Goal: Task Accomplishment & Management: Complete application form

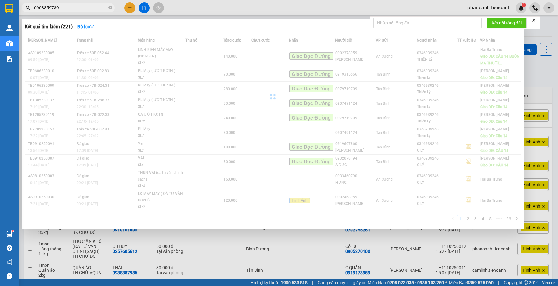
scroll to position [64, 0]
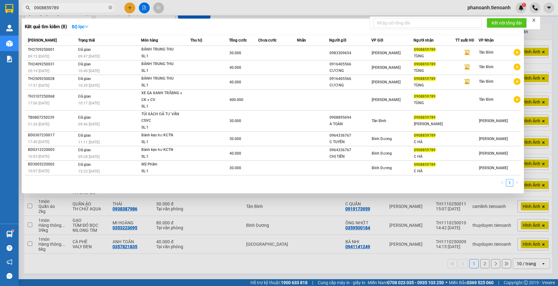
click at [72, 7] on input "0908859789" at bounding box center [70, 7] width 73 height 7
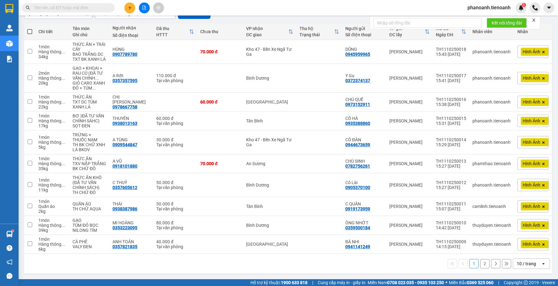
click at [97, 11] on span at bounding box center [68, 7] width 93 height 9
click at [91, 5] on input "text" at bounding box center [70, 7] width 73 height 7
paste input "0908859789"
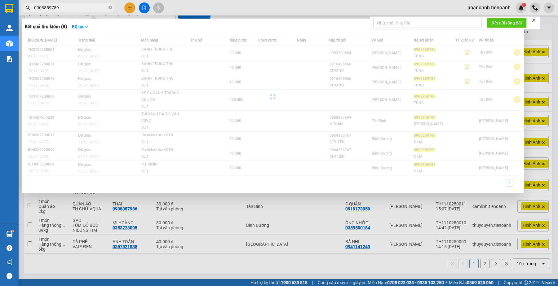
click at [55, 8] on input "0908859789" at bounding box center [70, 7] width 73 height 7
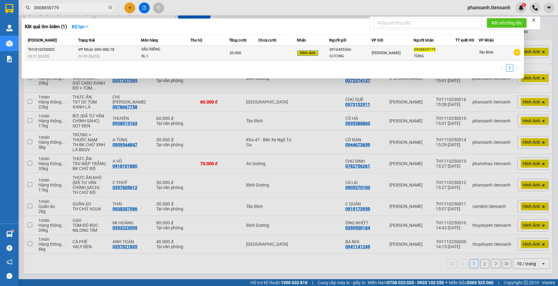
type input "0908859779"
click at [387, 56] on div "[PERSON_NAME]" at bounding box center [393, 53] width 42 height 7
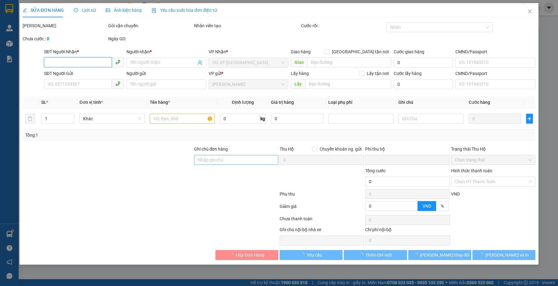
type input "0908859779"
type input "TÙNG"
type input "0916405566"
type input "CƯƠNG"
type input "0"
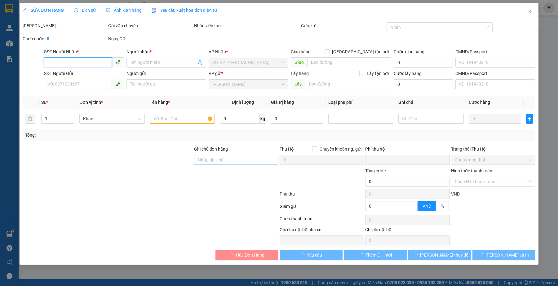
type input "30.000"
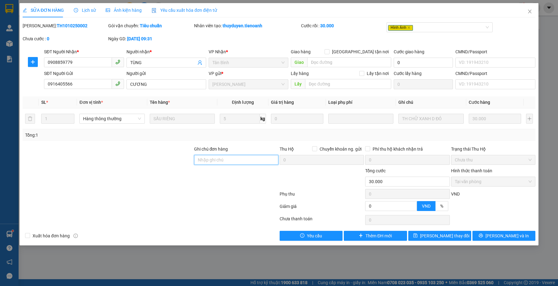
click at [212, 159] on input "Ghi chú đơn hàng" at bounding box center [236, 160] width 84 height 10
paste input "0908859789"
type input "Số Đúng 0908859789"
click at [251, 223] on div at bounding box center [150, 220] width 257 height 12
drag, startPoint x: 457, startPoint y: 236, endPoint x: 452, endPoint y: 240, distance: 6.7
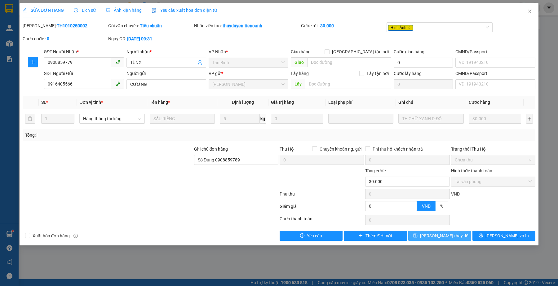
click at [457, 236] on button "[PERSON_NAME] thay đổi" at bounding box center [439, 236] width 63 height 10
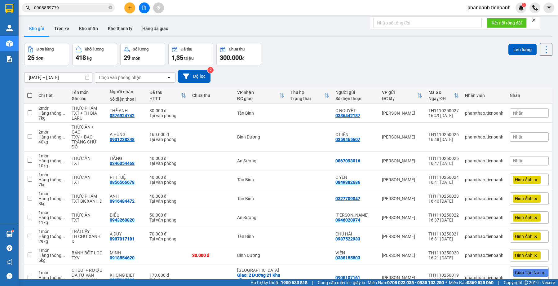
click at [93, 9] on input "0908859779" at bounding box center [70, 7] width 73 height 7
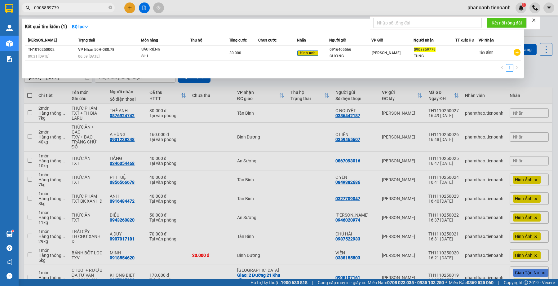
click at [93, 9] on input "0908859779" at bounding box center [70, 7] width 73 height 7
paste input "45512444"
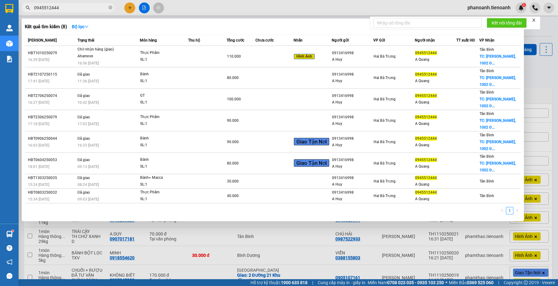
type input "0945512444"
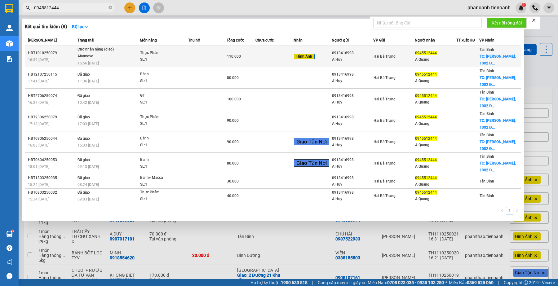
click at [200, 49] on td at bounding box center [207, 56] width 38 height 21
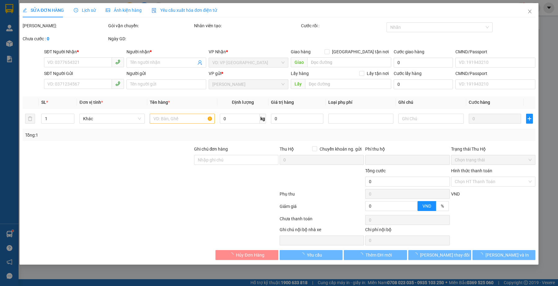
type input "0945512444"
type input "A Quang"
checkbox input "true"
type input "Chung cư Pegasuite, [STREET_ADDRESS][PERSON_NAME][PERSON_NAME]"
type input "0913416998"
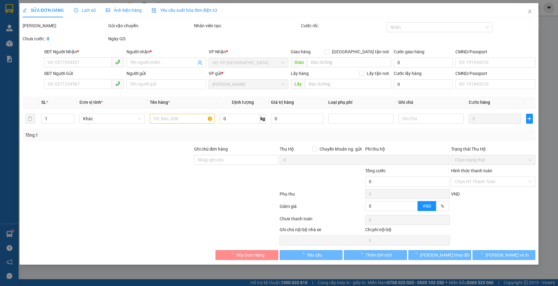
type input "A Huy"
type input "KHI NÀO KHÁCH GỌI THÌ BOOK XE GIAO"
type input "0"
type input "110.000"
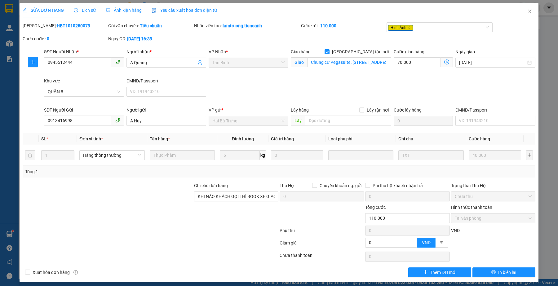
drag, startPoint x: 82, startPoint y: 19, endPoint x: 82, endPoint y: 10, distance: 8.7
click at [82, 16] on div "SỬA ĐƠN HÀNG Lịch sử Ảnh kiện hàng Yêu cầu xuất hóa đơn điện tử Total Paid Fee …" at bounding box center [279, 140] width 513 height 274
click at [82, 10] on span "Lịch sử" at bounding box center [85, 10] width 22 height 5
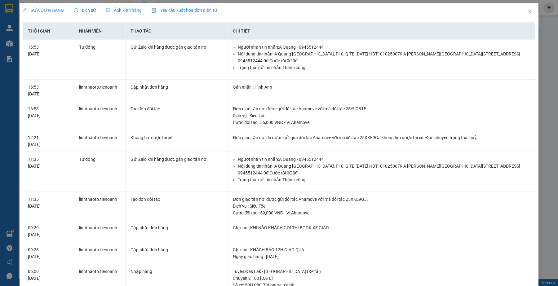
click at [60, 13] on div "SỬA ĐƠN HÀNG" at bounding box center [43, 10] width 41 height 7
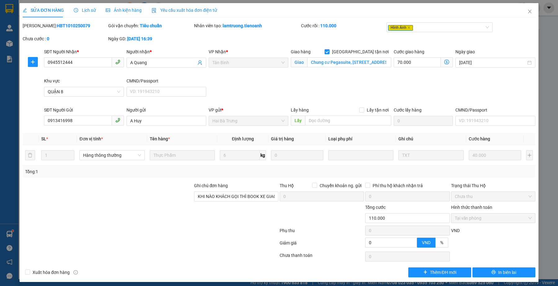
click at [156, 213] on div at bounding box center [107, 215] width 171 height 22
click at [78, 8] on span "Lịch sử" at bounding box center [85, 10] width 22 height 5
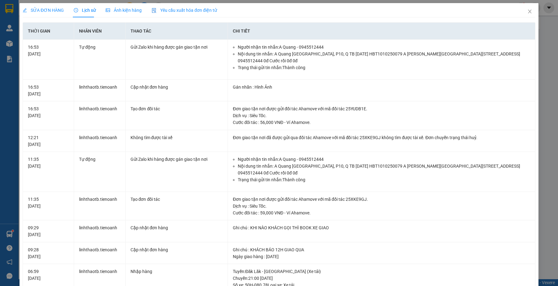
click at [52, 11] on span "SỬA ĐƠN HÀNG" at bounding box center [43, 10] width 41 height 5
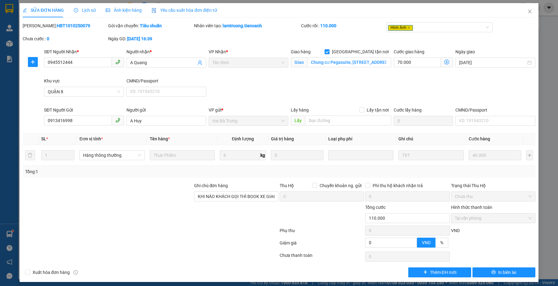
click at [152, 253] on div at bounding box center [150, 257] width 257 height 12
click at [97, 220] on div at bounding box center [107, 215] width 171 height 22
click at [521, 10] on span "Close" at bounding box center [529, 11] width 17 height 17
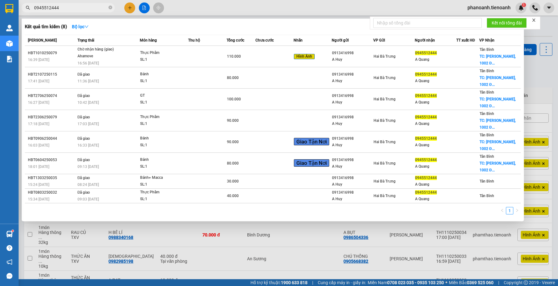
click at [77, 6] on input "0945512444" at bounding box center [70, 7] width 73 height 7
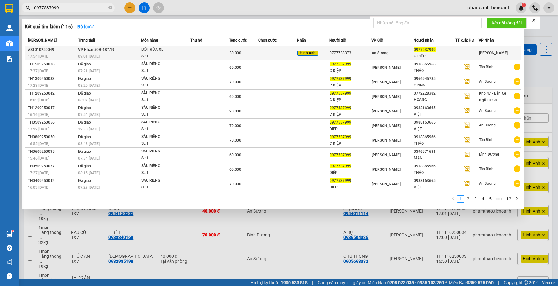
type input "0977537999"
click at [367, 53] on div "0777733373" at bounding box center [351, 53] width 42 height 7
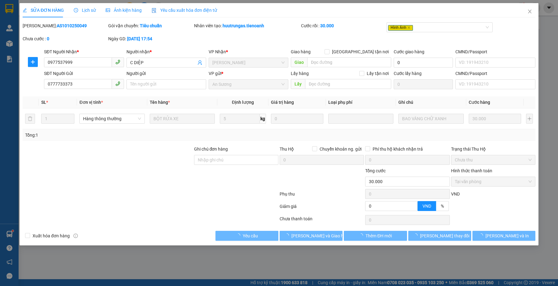
type input "0977537999"
type input "C DIỆP"
type input "0777733373"
type input "0"
type input "30.000"
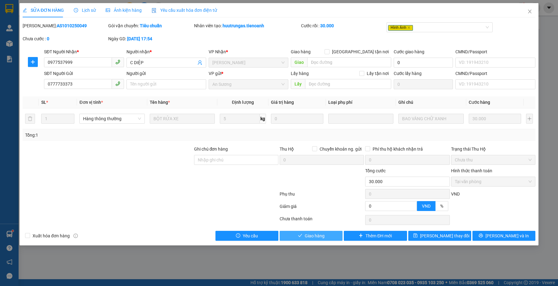
click at [320, 236] on span "Giao hàng" at bounding box center [315, 236] width 20 height 7
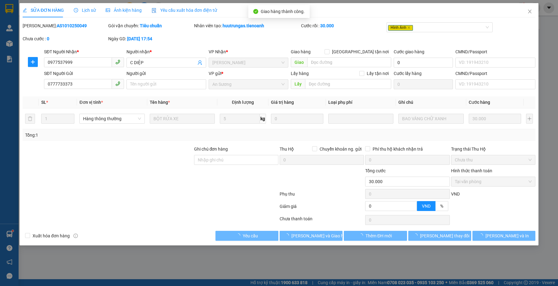
click at [171, 193] on div at bounding box center [150, 195] width 257 height 12
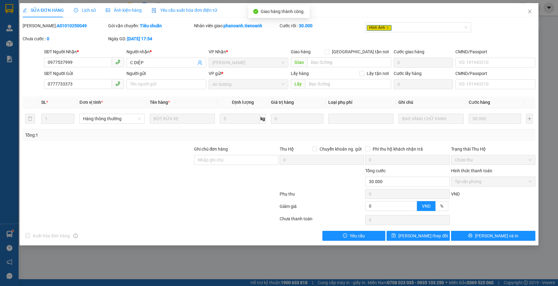
click at [178, 154] on div at bounding box center [107, 157] width 171 height 22
click at [185, 185] on div at bounding box center [107, 178] width 171 height 22
click at [92, 9] on span "Lịch sử" at bounding box center [85, 10] width 22 height 5
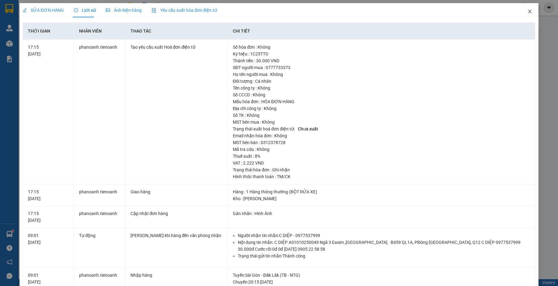
click at [521, 9] on span "Close" at bounding box center [529, 11] width 17 height 17
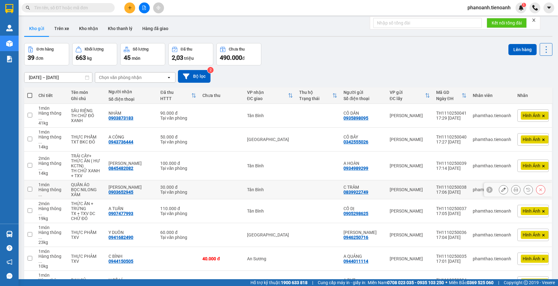
scroll to position [50, 0]
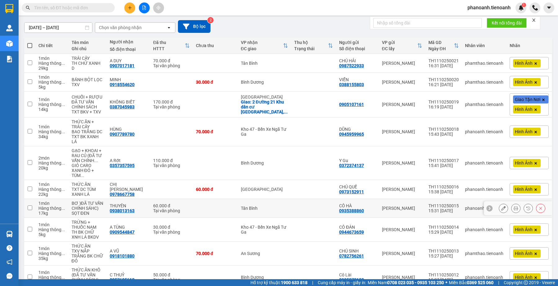
scroll to position [77, 0]
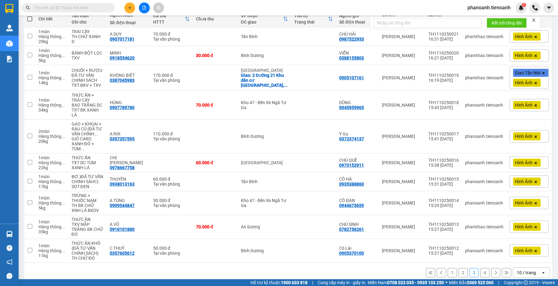
click at [480, 268] on button "4" at bounding box center [484, 272] width 9 height 9
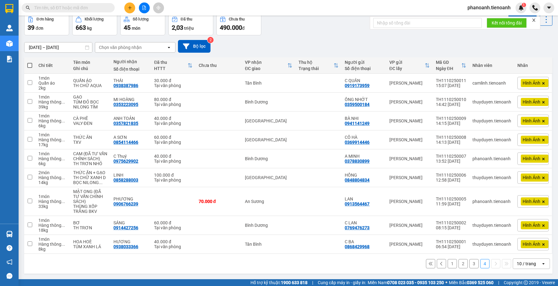
scroll to position [36, 0]
click at [429, 264] on icon at bounding box center [430, 263] width 3 height 3
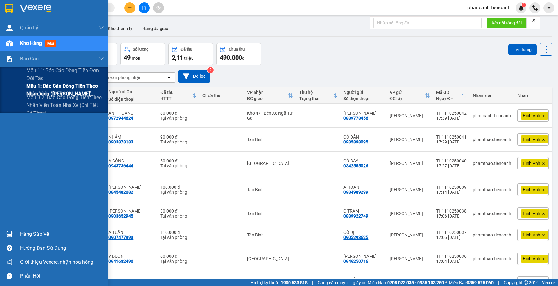
click at [57, 88] on span "Mẫu 1: Báo cáo dòng tiền theo nhân viên ([PERSON_NAME])" at bounding box center [65, 90] width 78 height 16
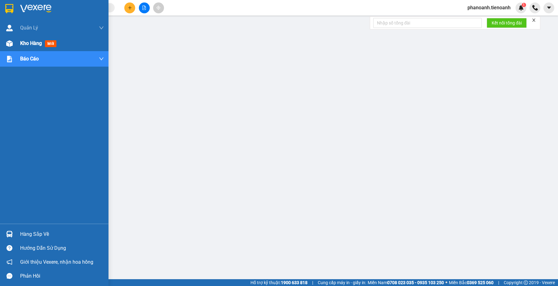
click at [38, 43] on span "Kho hàng" at bounding box center [31, 43] width 22 height 6
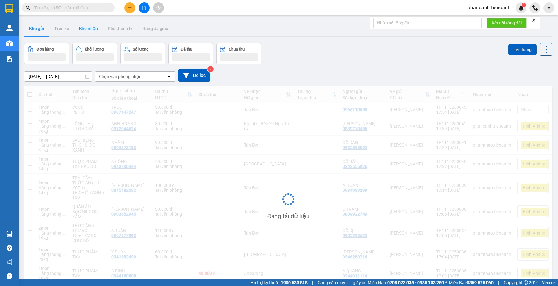
click at [92, 25] on button "Kho nhận" at bounding box center [88, 28] width 29 height 15
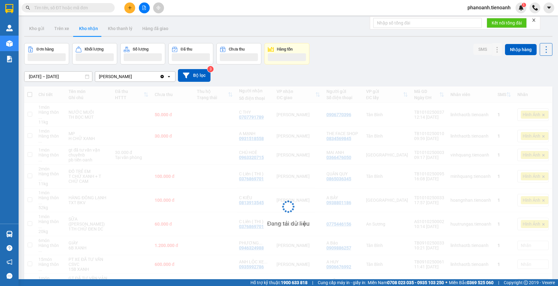
click at [92, 33] on button "Kho nhận" at bounding box center [88, 28] width 29 height 15
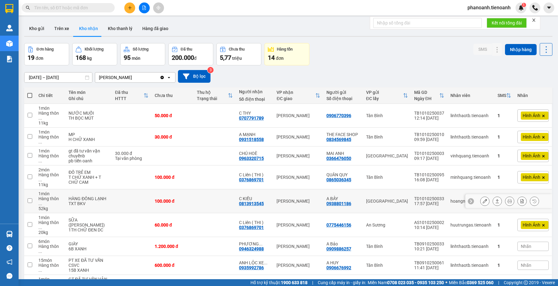
click at [495, 199] on icon at bounding box center [497, 201] width 4 height 4
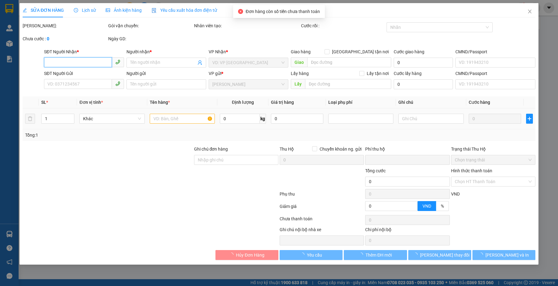
type input "0813913545"
type input "C KIỀU"
type input "0938801186"
type input "A BẢY"
type input "0"
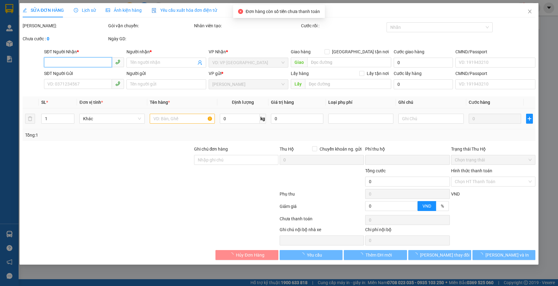
type input "100.000"
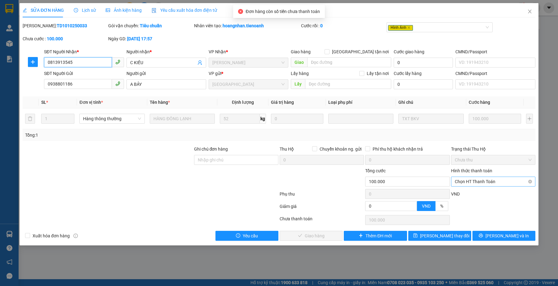
click at [477, 182] on span "Chọn HT Thanh Toán" at bounding box center [493, 181] width 77 height 9
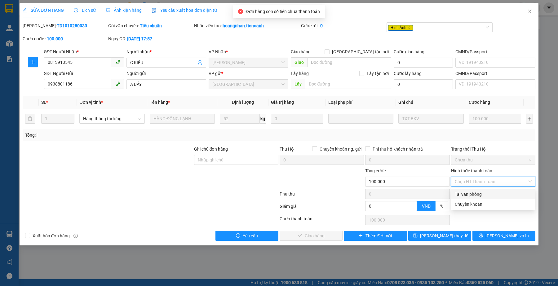
click at [472, 189] on div "Tại văn phòng" at bounding box center [493, 194] width 84 height 10
type input "0"
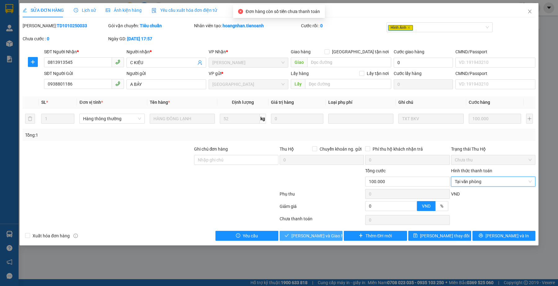
click at [306, 237] on span "[PERSON_NAME] và Giao hàng" at bounding box center [321, 236] width 60 height 7
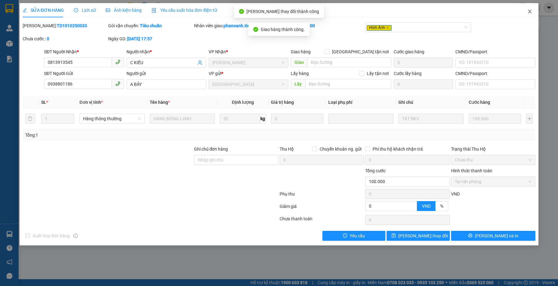
click at [529, 11] on icon "close" at bounding box center [529, 12] width 3 height 4
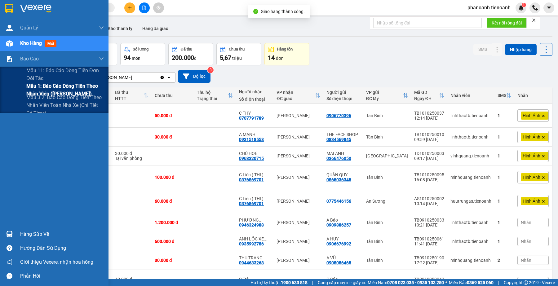
click at [76, 86] on span "Mẫu 1: Báo cáo dòng tiền theo nhân viên ([PERSON_NAME])" at bounding box center [65, 90] width 78 height 16
